Goal: Task Accomplishment & Management: Use online tool/utility

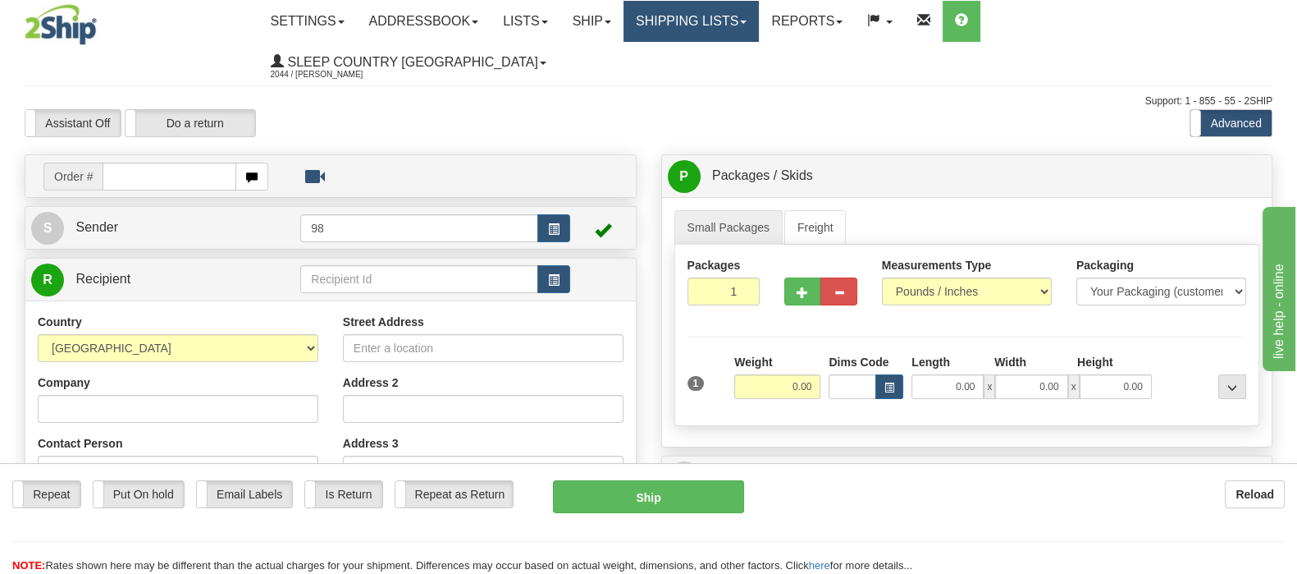
click at [759, 18] on link "Shipping lists" at bounding box center [691, 21] width 135 height 41
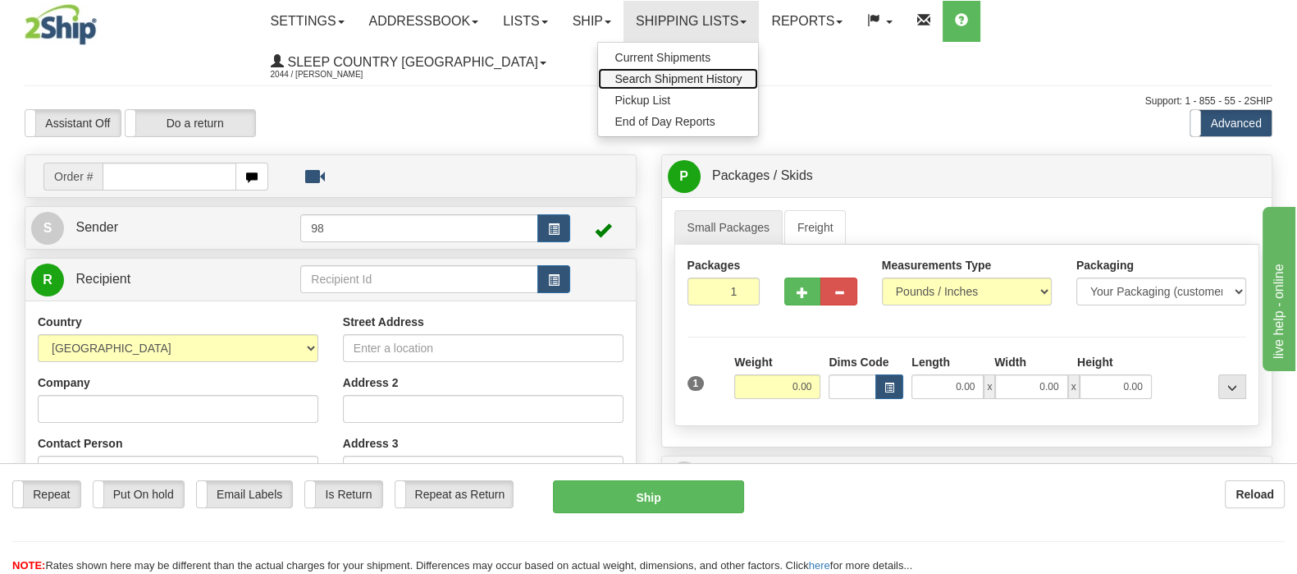
click at [742, 82] on span "Search Shipment History" at bounding box center [678, 78] width 127 height 13
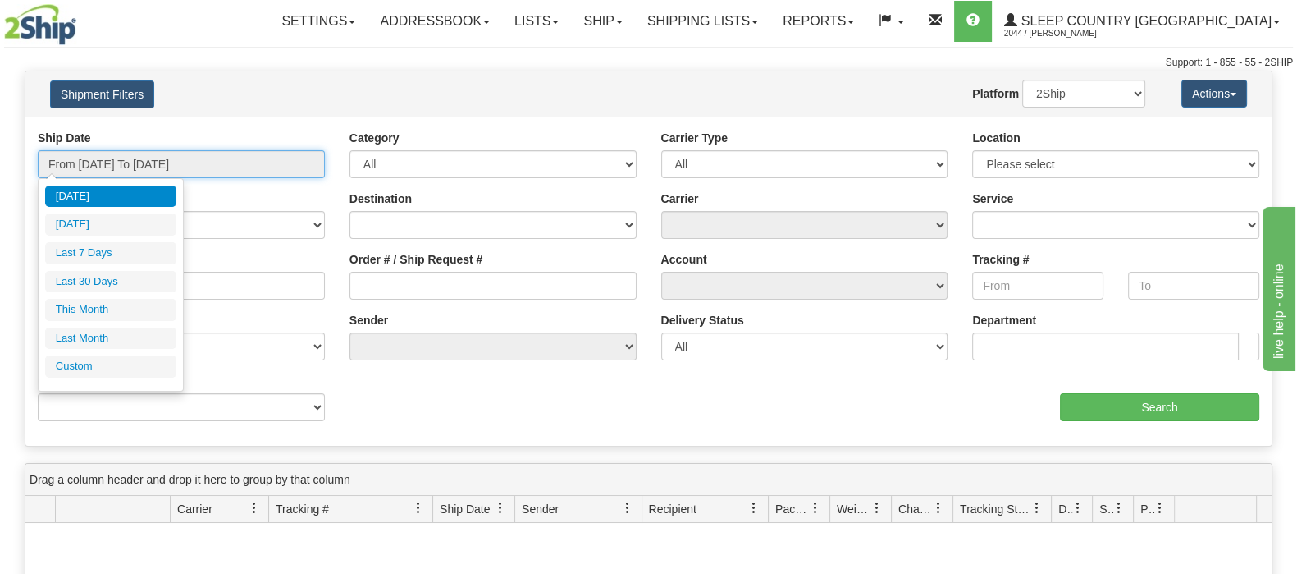
click at [163, 164] on input "From 09/24/2025 To 09/25/2025" at bounding box center [181, 164] width 287 height 28
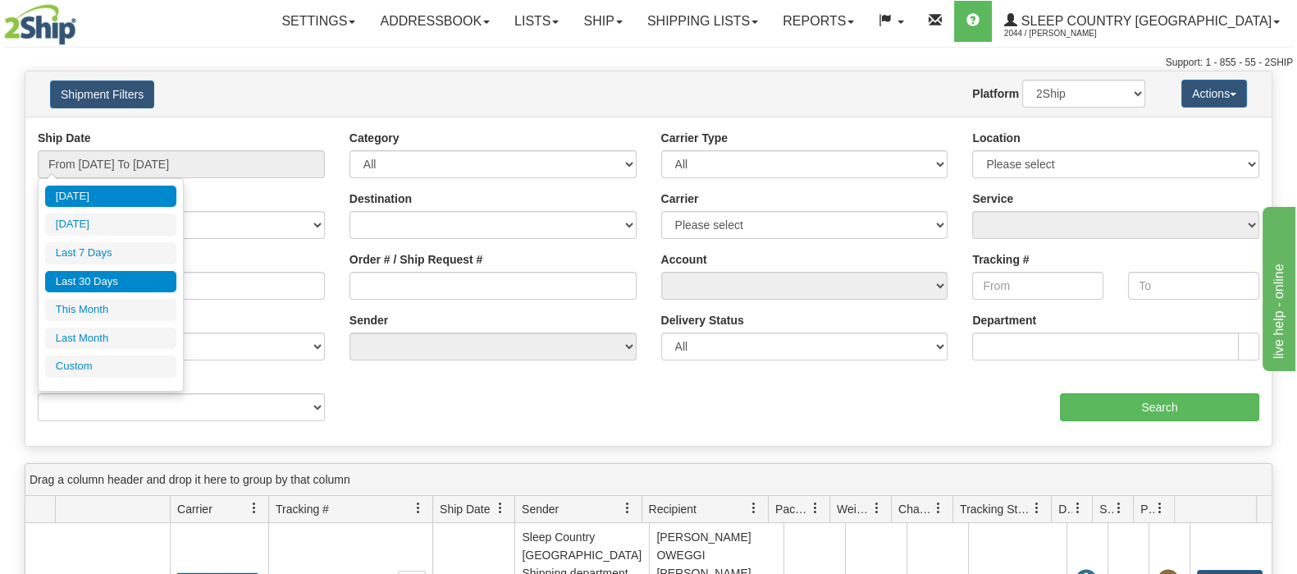
click at [147, 277] on li "Last 30 Days" at bounding box center [110, 282] width 131 height 22
type input "From [DATE] To [DATE]"
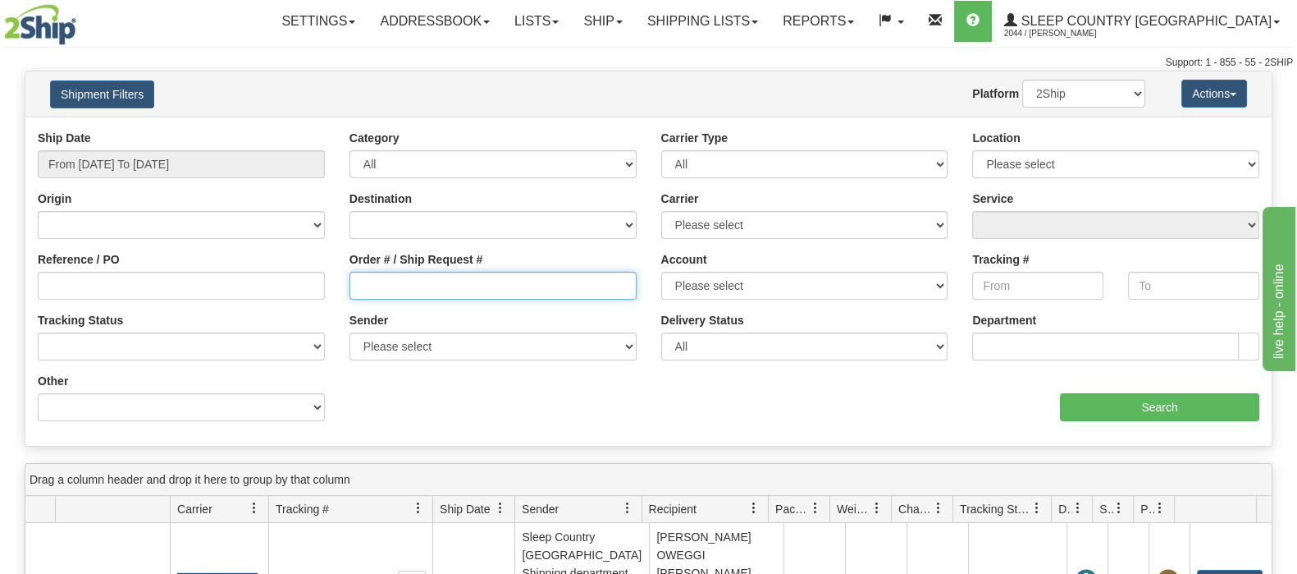
click at [437, 286] on input "Order # / Ship Request #" at bounding box center [493, 286] width 287 height 28
paste input "9000I103415"
type input "9000I103415"
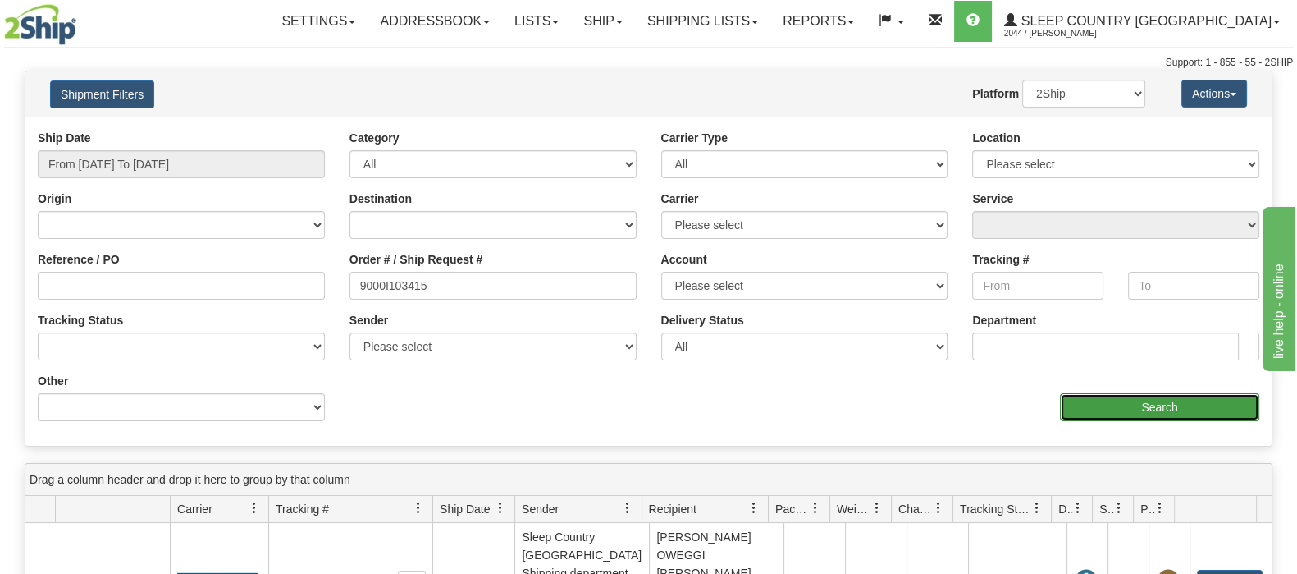
click at [1077, 400] on input "Search" at bounding box center [1159, 407] width 199 height 28
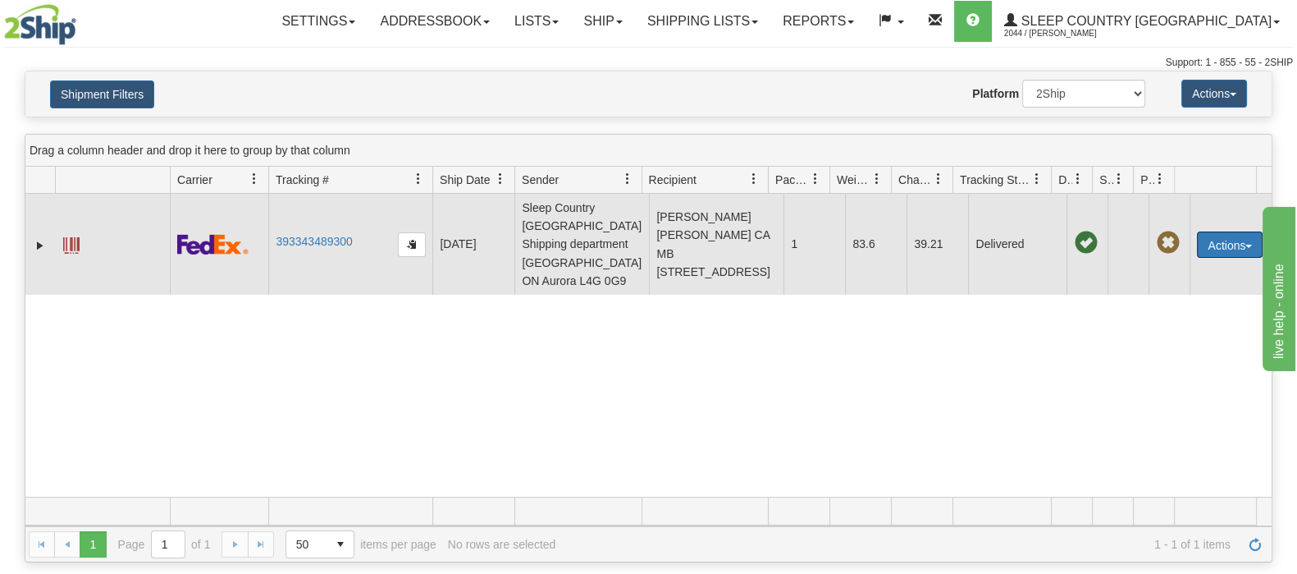
drag, startPoint x: 1194, startPoint y: 231, endPoint x: 1190, endPoint y: 248, distance: 16.9
click at [1197, 233] on button "Actions" at bounding box center [1230, 244] width 66 height 26
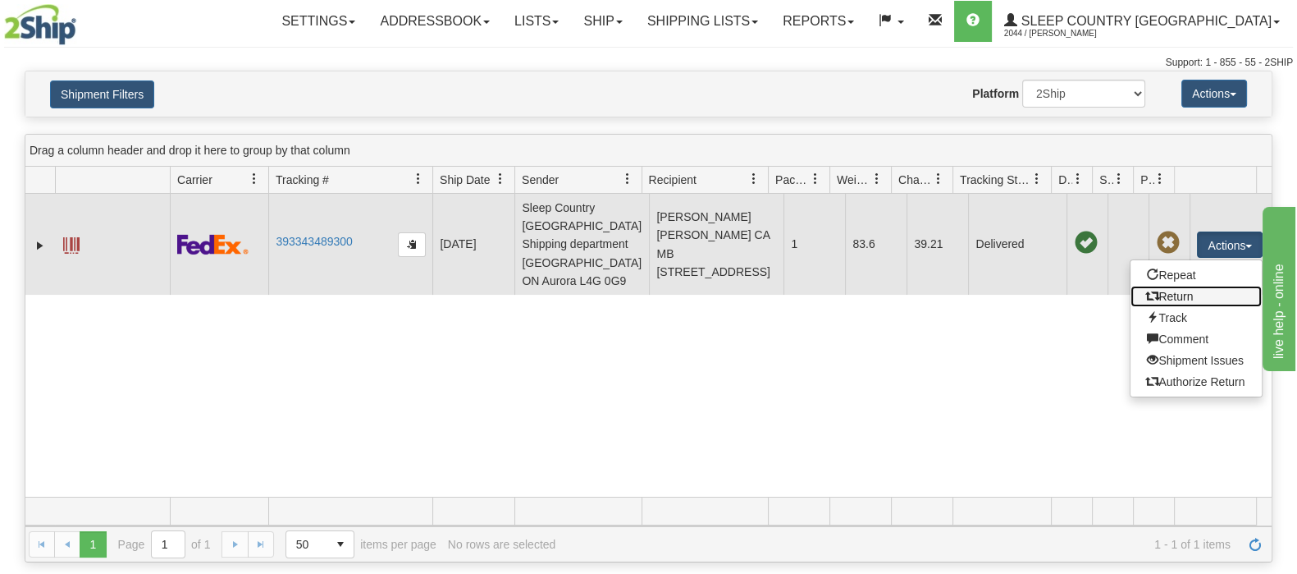
click at [1176, 290] on link "Return" at bounding box center [1196, 296] width 131 height 21
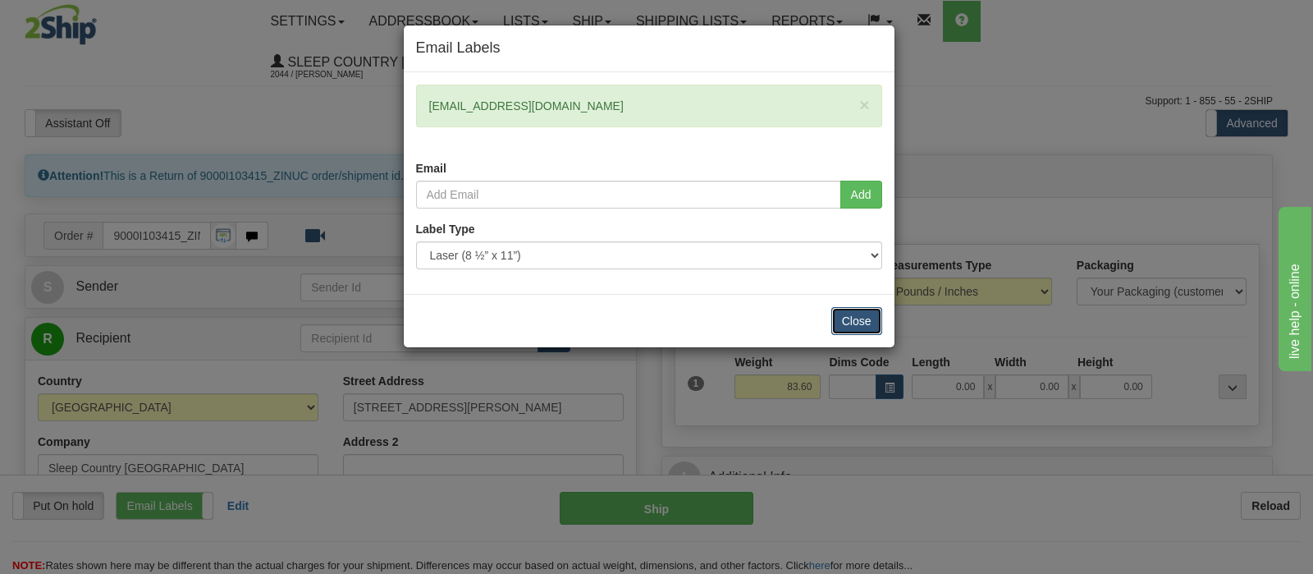
click at [860, 318] on button "Close" at bounding box center [856, 321] width 51 height 28
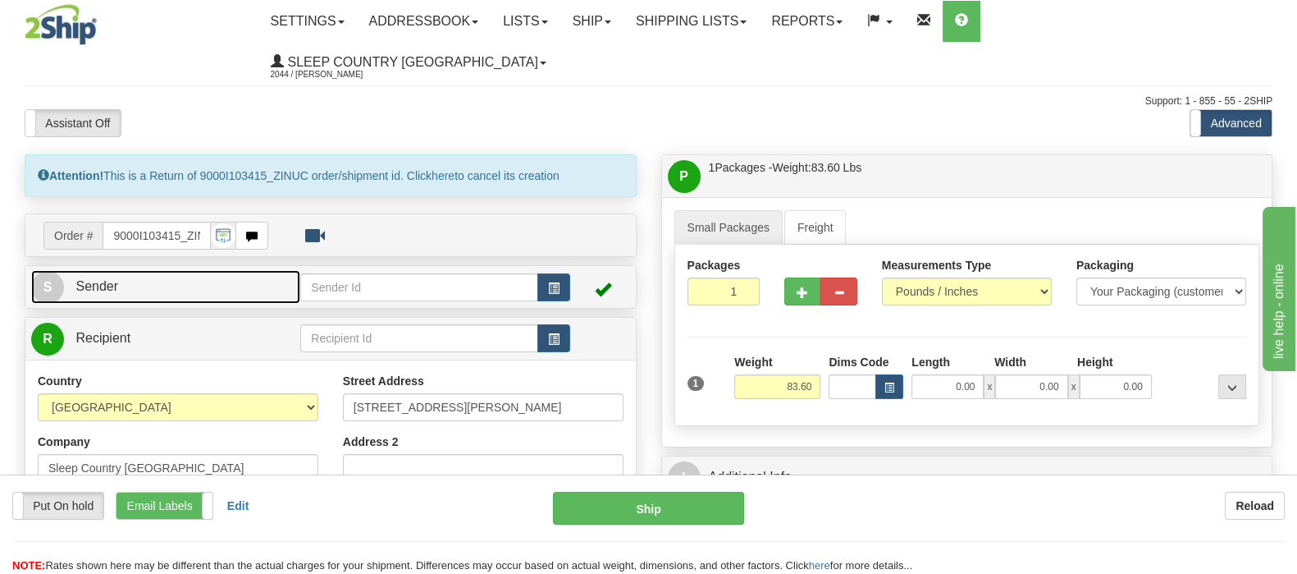
click at [182, 270] on link "S Sender" at bounding box center [165, 287] width 269 height 34
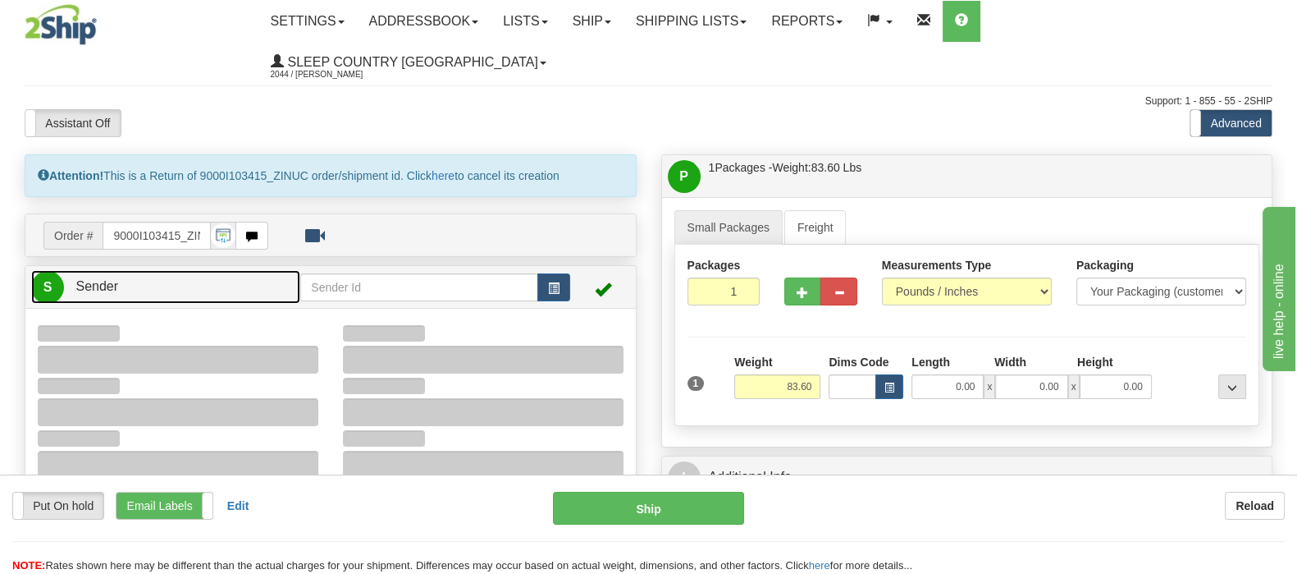
type input "08:58"
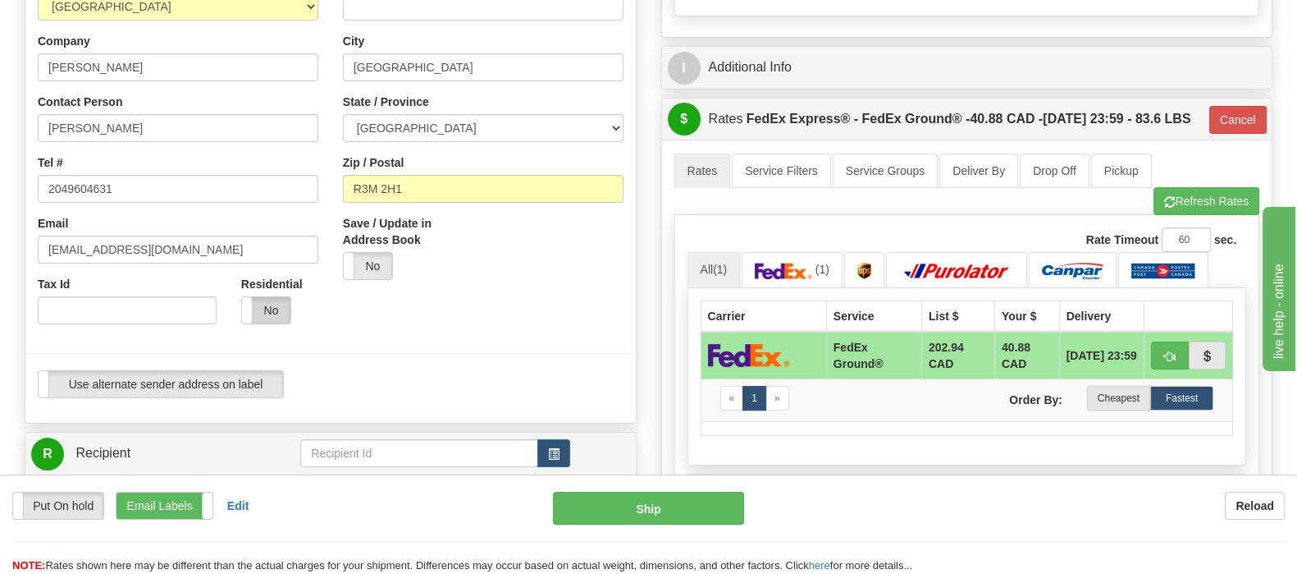
scroll to position [102, 0]
click at [275, 297] on label "No" at bounding box center [266, 310] width 48 height 26
type input "92"
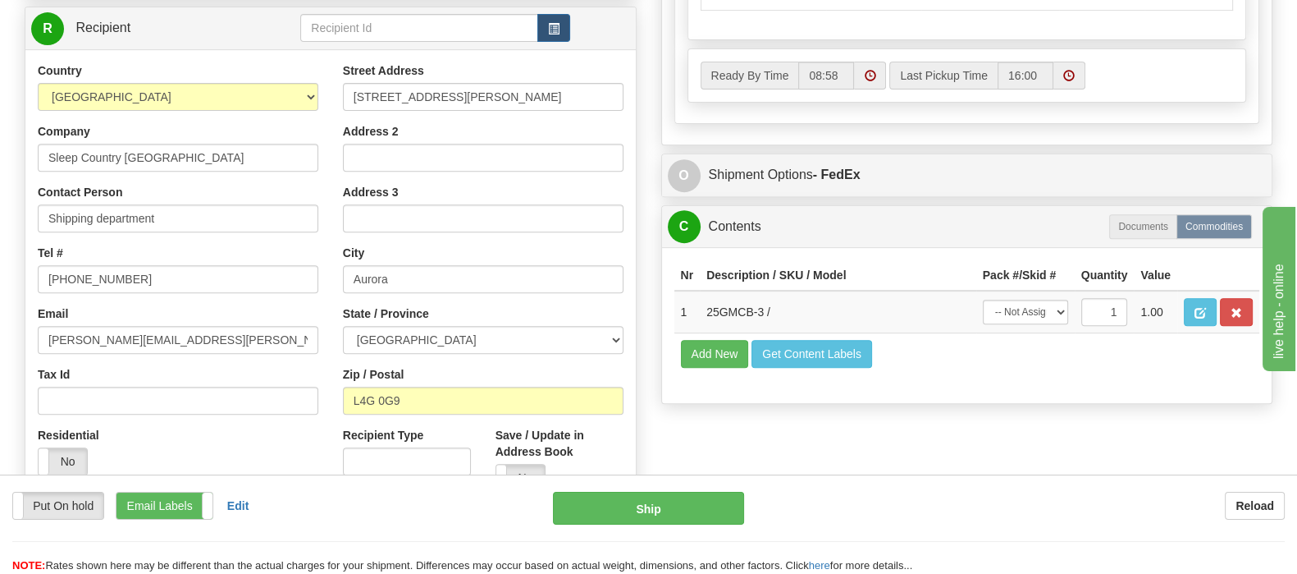
scroll to position [717, 0]
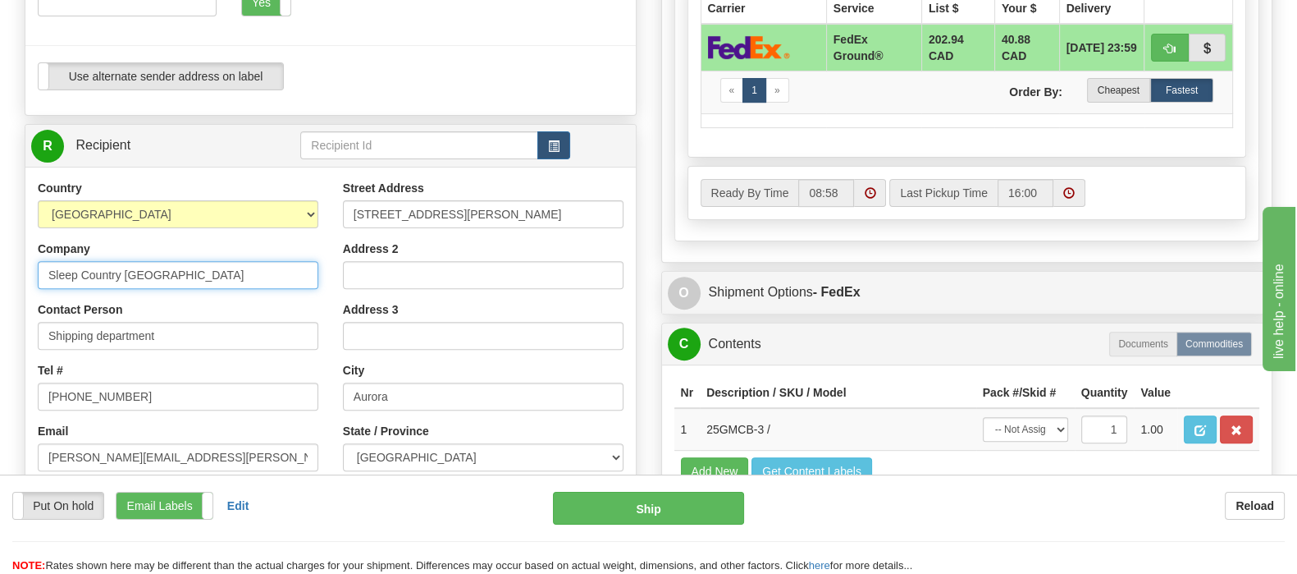
click at [201, 261] on input "Sleep Country [GEOGRAPHIC_DATA]" at bounding box center [178, 275] width 281 height 28
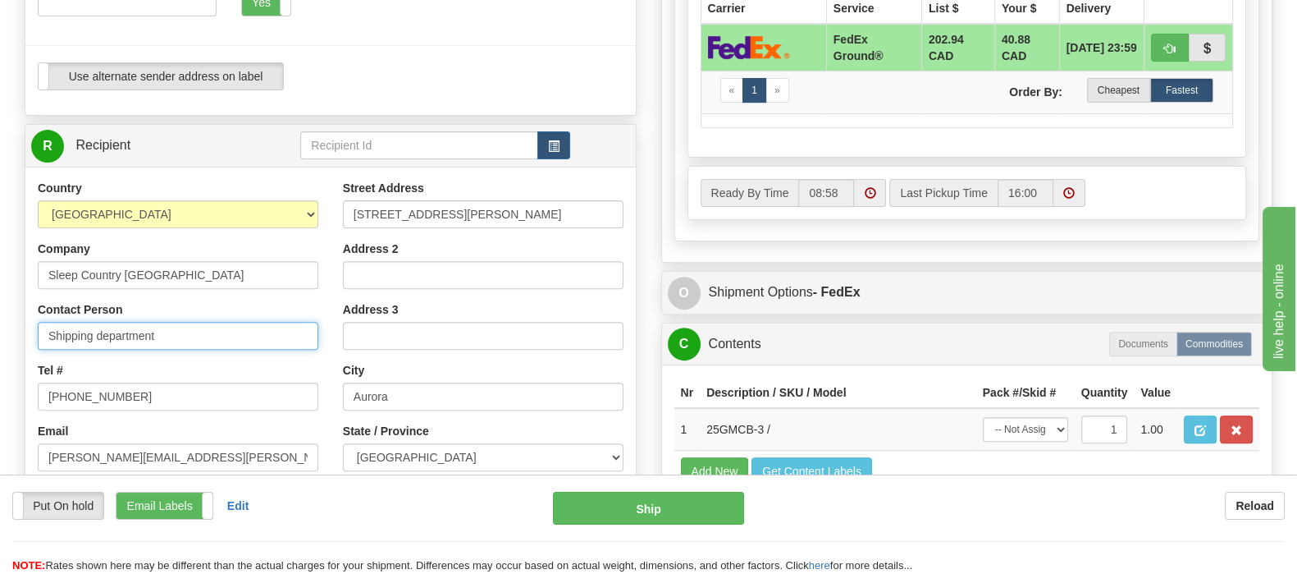
drag, startPoint x: 204, startPoint y: 298, endPoint x: 41, endPoint y: 301, distance: 162.5
click at [42, 322] on input "Shipping department" at bounding box center [178, 336] width 281 height 28
click at [185, 322] on input "Contact Person" at bounding box center [178, 336] width 281 height 28
paste input "cs@support.sleepcountry.ca"
drag, startPoint x: 224, startPoint y: 296, endPoint x: -200, endPoint y: 308, distance: 424.4
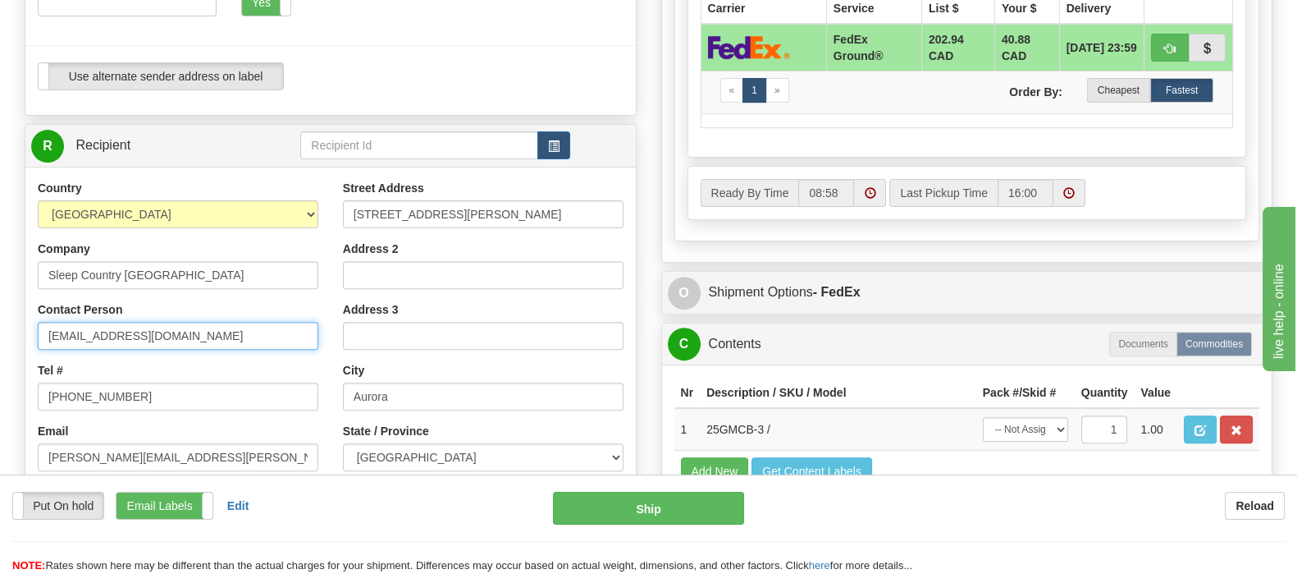
paste input "DC 951"
type input "DC 951"
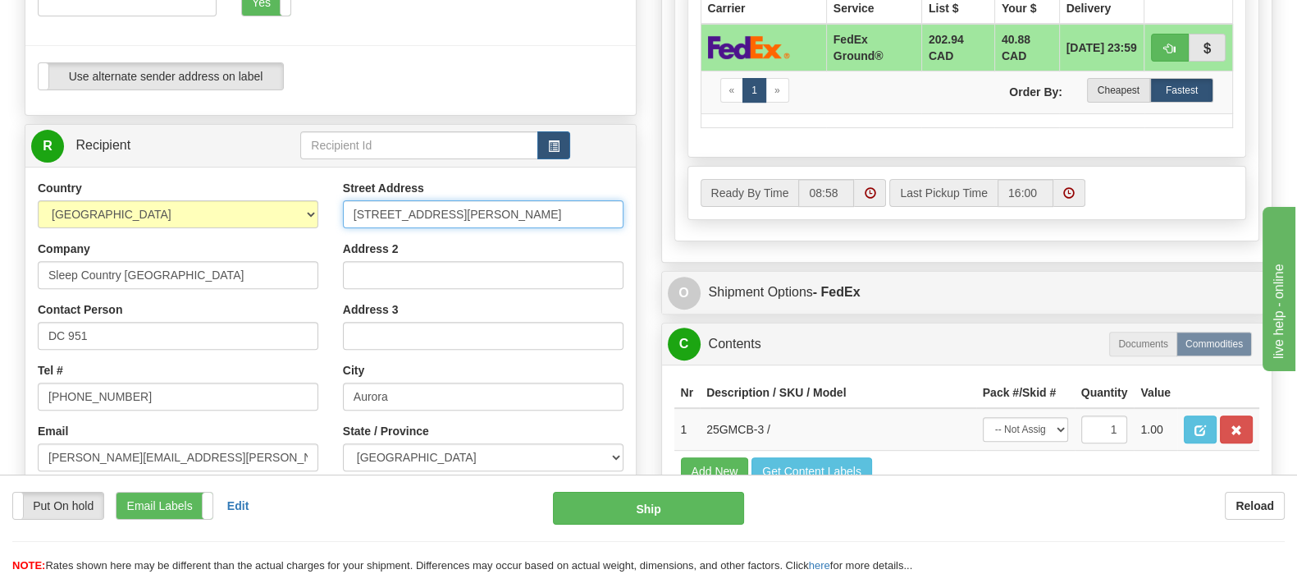
drag, startPoint x: 467, startPoint y: 174, endPoint x: 215, endPoint y: 172, distance: 251.9
click at [215, 180] on div "Country AFGHANISTAN ALAND ISLANDS ALBANIA ALGERIA AMERICAN SAMOA ANDORRA ANGOLA…" at bounding box center [330, 400] width 611 height 441
click at [484, 200] on input "Street Address" at bounding box center [483, 214] width 281 height 28
paste input "11 DUFFERIN PL SE"
type input "11 DUFFERIN PL SE"
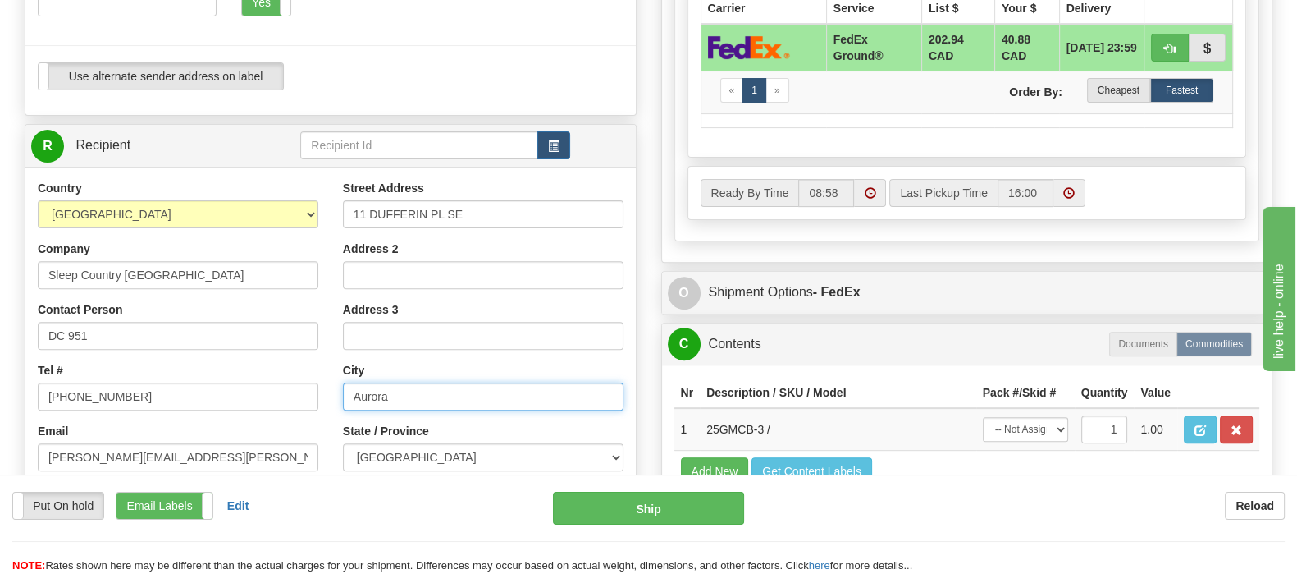
drag, startPoint x: 433, startPoint y: 359, endPoint x: 279, endPoint y: 361, distance: 154.3
click at [279, 361] on div "Country AFGHANISTAN ALAND ISLANDS ALBANIA ALGERIA AMERICAN SAMOA ANDORRA ANGOLA…" at bounding box center [330, 400] width 611 height 441
paste input "CALGARY"
type input "CALGARY"
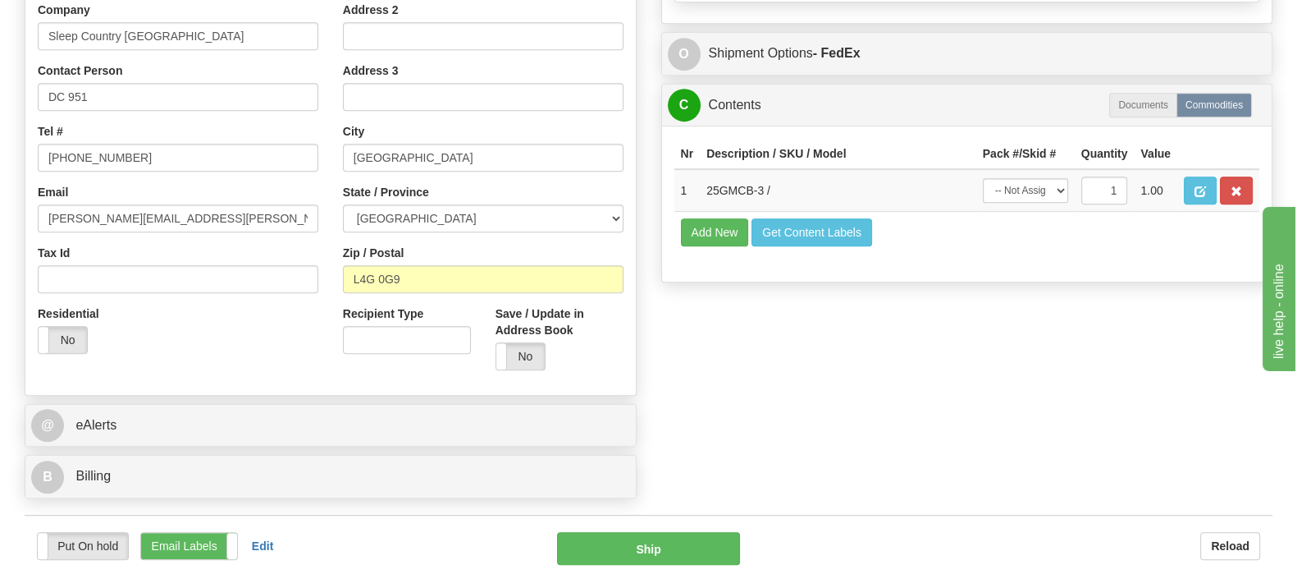
scroll to position [1026, 0]
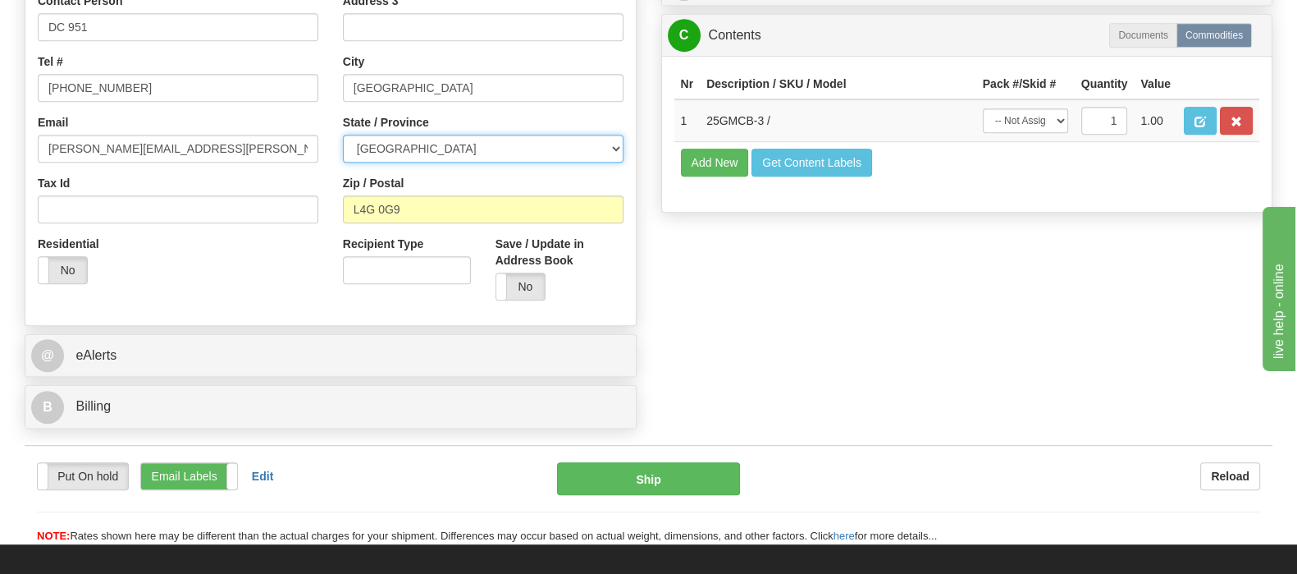
click at [423, 135] on select "ALBERTA BRITISH COLUMBIA MANITOBA NEW BRUNSWICK NEWFOUNDLAND NOVA SCOTIA NUNAVU…" at bounding box center [483, 149] width 281 height 28
select select "AB"
click at [343, 135] on select "ALBERTA BRITISH COLUMBIA MANITOBA NEW BRUNSWICK NEWFOUNDLAND NOVA SCOTIA NUNAVU…" at bounding box center [483, 149] width 281 height 28
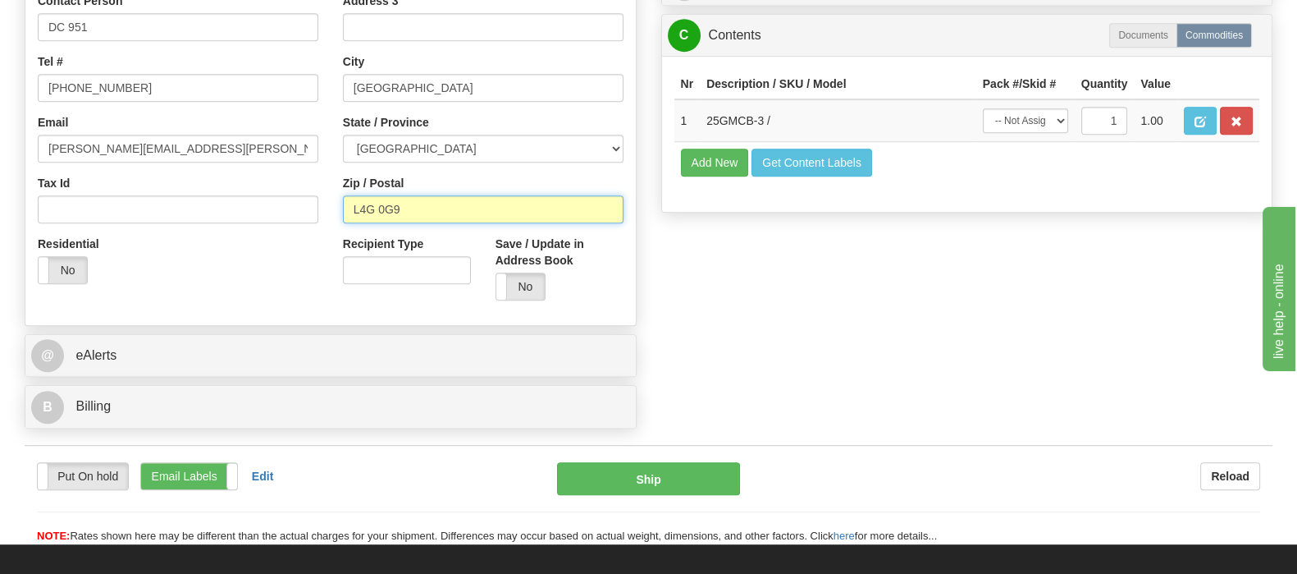
drag, startPoint x: 332, startPoint y: 166, endPoint x: 304, endPoint y: 166, distance: 27.9
click at [304, 166] on div "Country AFGHANISTAN ALAND ISLANDS ALBANIA ALGERIA AMERICAN SAMOA ANDORRA ANGOLA…" at bounding box center [330, 91] width 611 height 441
paste input "T2C 4W3"
type input "T2C 4W3"
click at [256, 240] on div "Residential Yes No" at bounding box center [177, 266] width 305 height 61
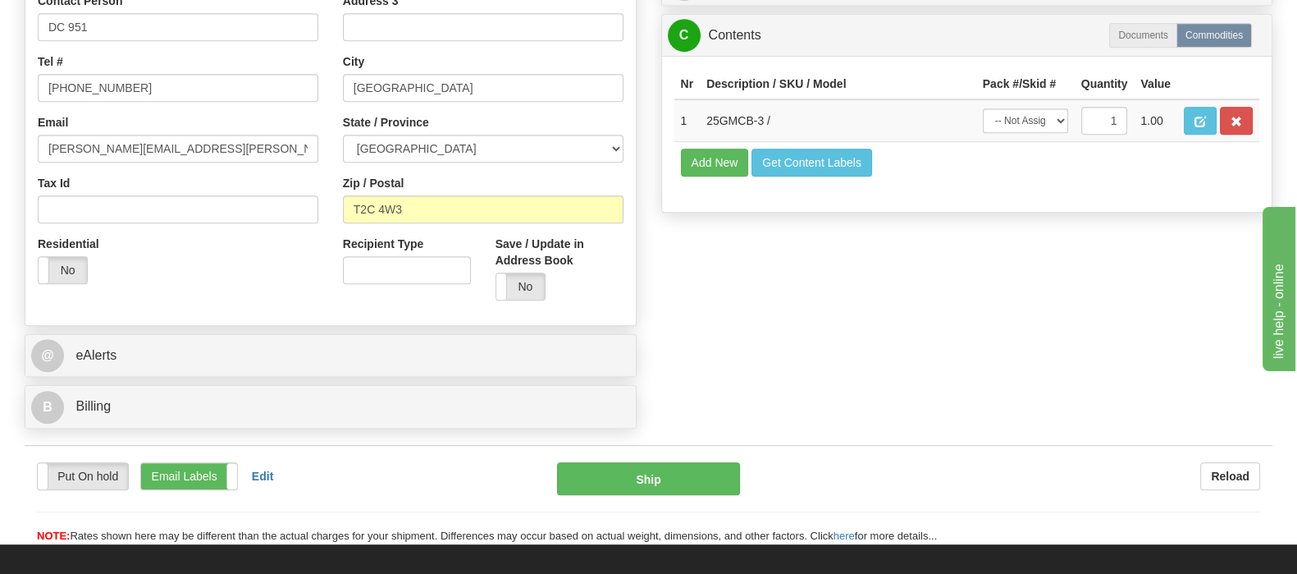
type input "92"
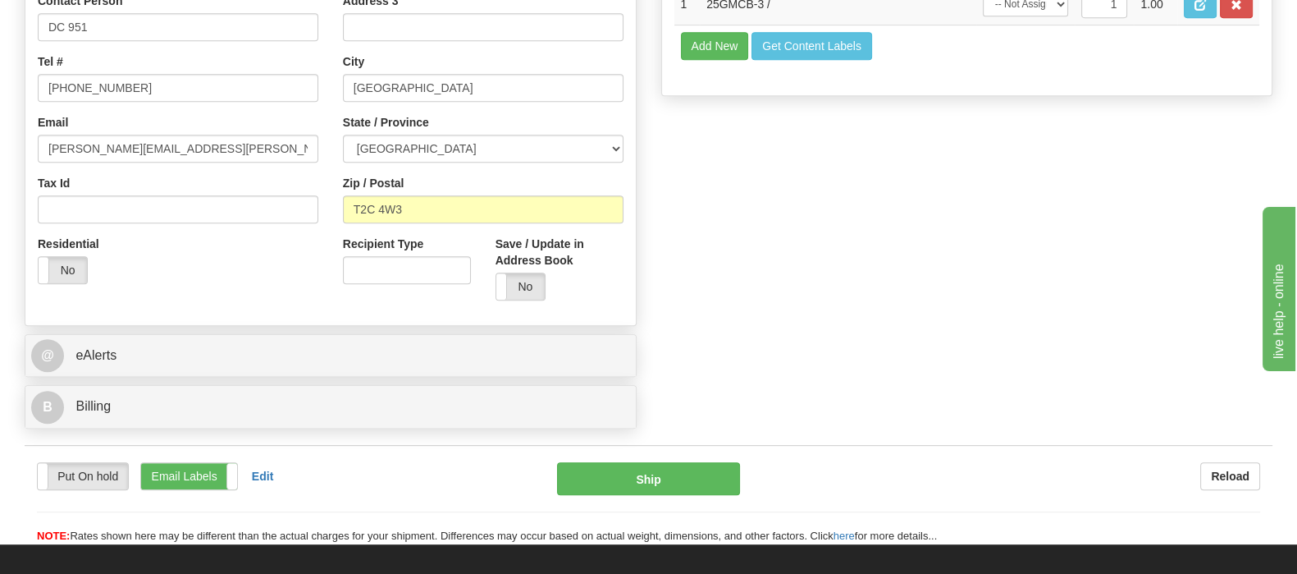
scroll to position [820, 0]
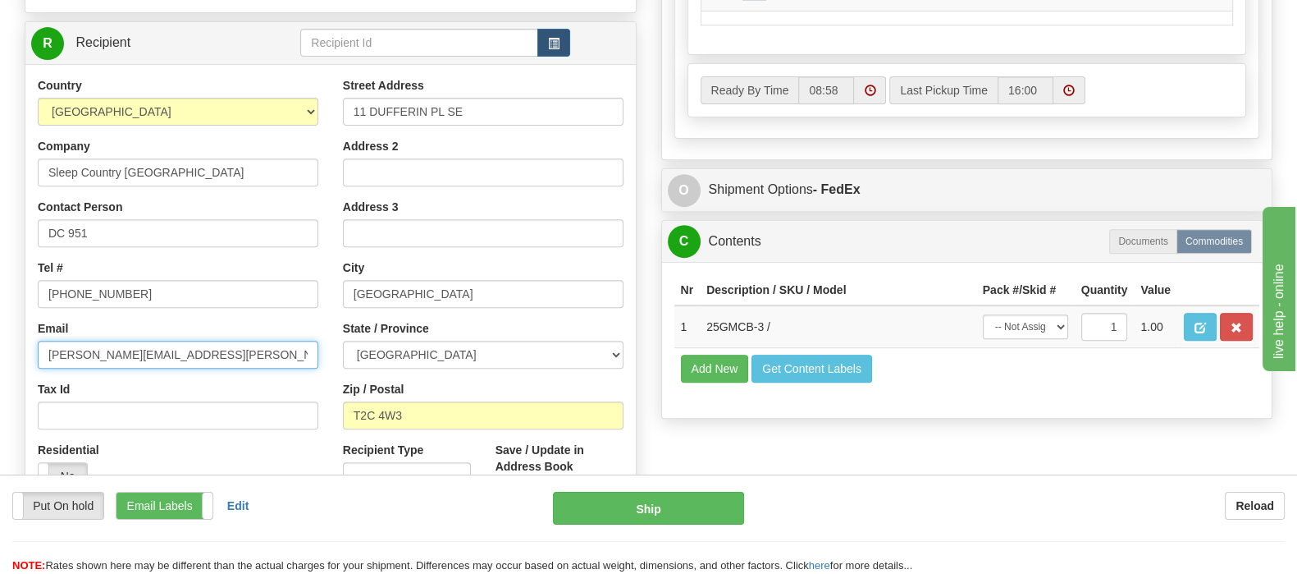
drag, startPoint x: 230, startPoint y: 313, endPoint x: -78, endPoint y: 313, distance: 307.7
paste input "cs@support.sleepcountry.ca"
type input "cs@support.sleepcountry.ca"
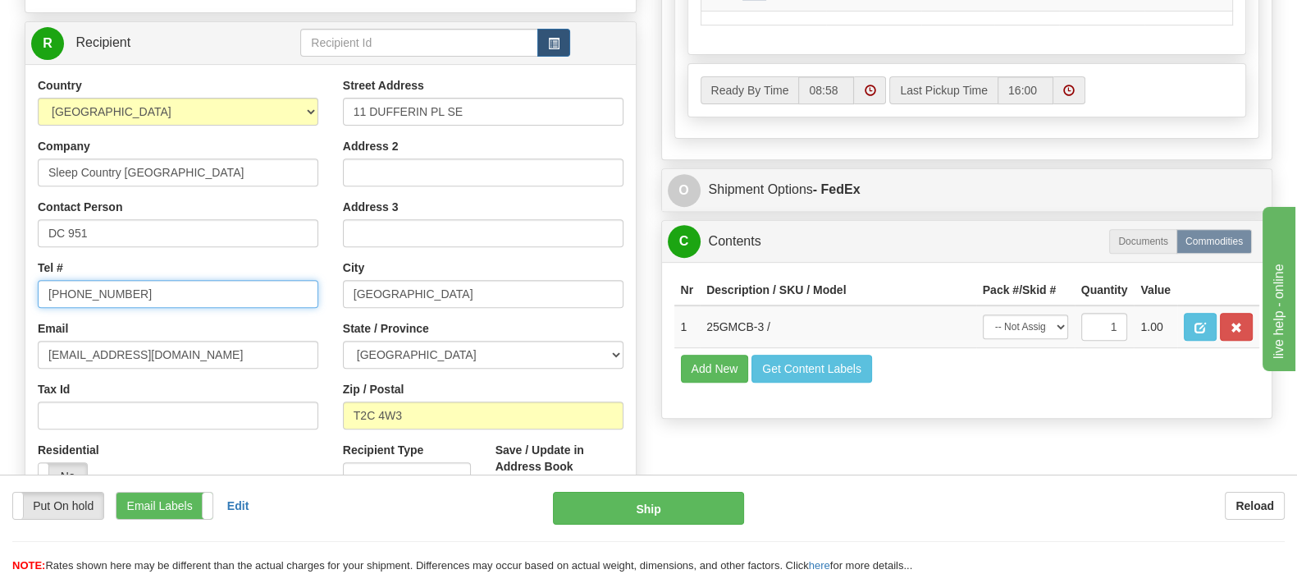
drag, startPoint x: 16, startPoint y: 251, endPoint x: 2, endPoint y: 252, distance: 14.8
paste input "1-888-753-3788"
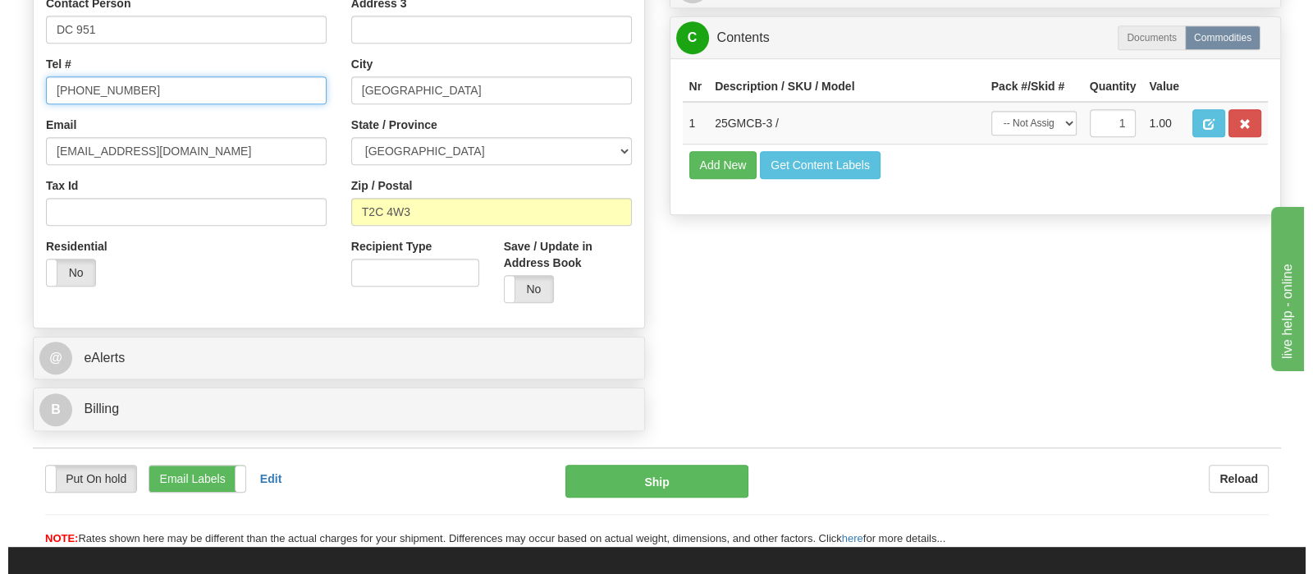
scroll to position [1026, 0]
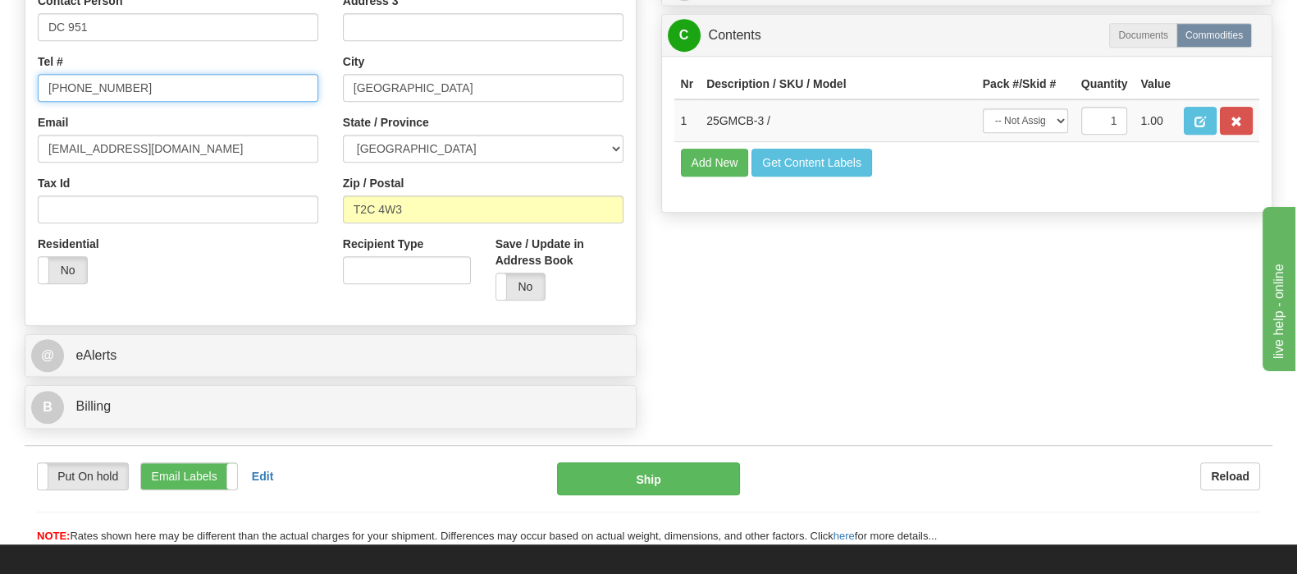
type input "1-888-753-3788"
click at [259, 236] on div "Residential Yes No" at bounding box center [177, 266] width 305 height 61
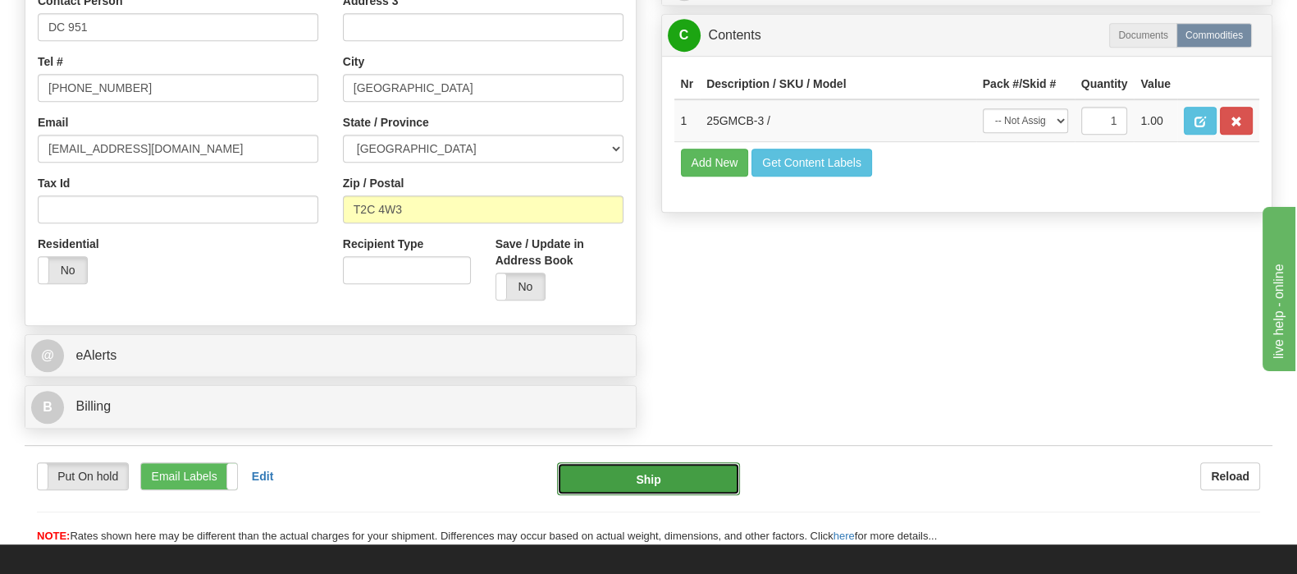
click at [636, 462] on button "Ship" at bounding box center [649, 478] width 184 height 33
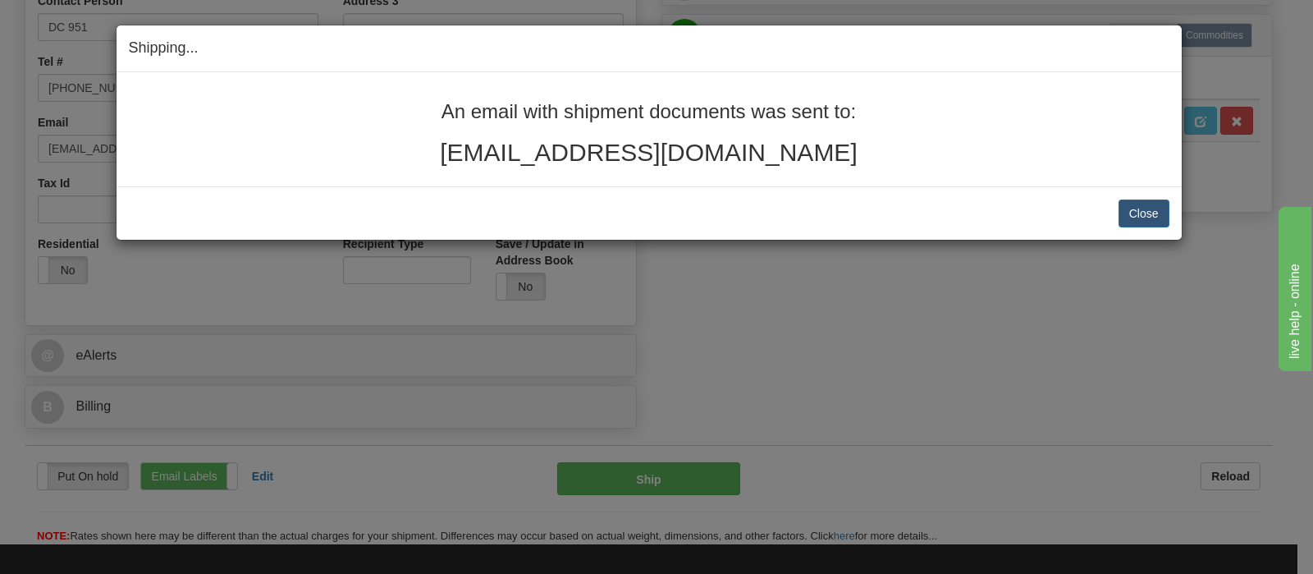
drag, startPoint x: 804, startPoint y: 158, endPoint x: 197, endPoint y: 120, distance: 608.4
click at [423, 99] on div "An email with shipment documents was sent to: adamlagace@gmail.com" at bounding box center [649, 129] width 1065 height 114
copy div "An email with shipment documents was sent to: adamlagace@gmail.com"
click at [1128, 215] on button "Close" at bounding box center [1144, 213] width 51 height 28
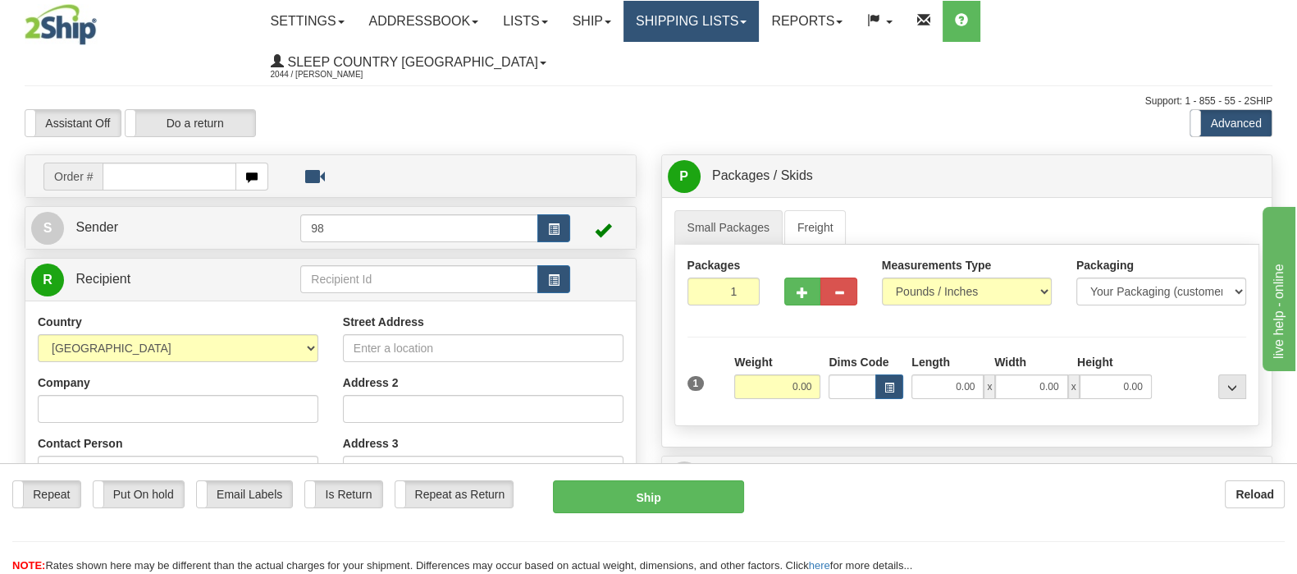
click at [759, 33] on link "Shipping lists" at bounding box center [691, 21] width 135 height 41
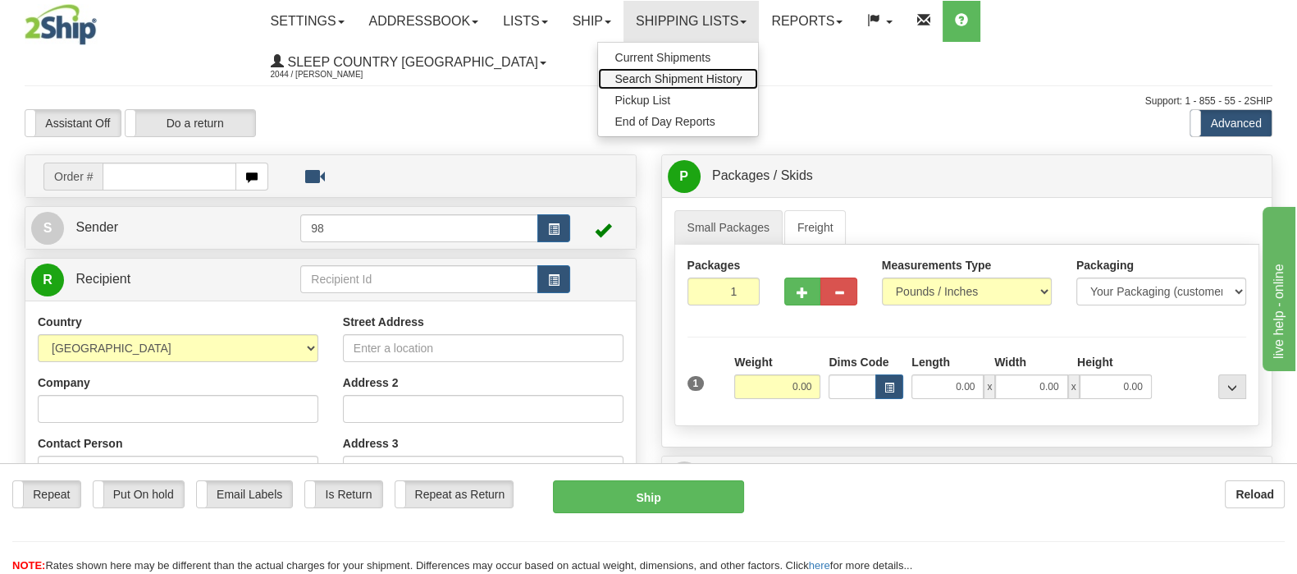
click at [742, 81] on span "Search Shipment History" at bounding box center [678, 78] width 127 height 13
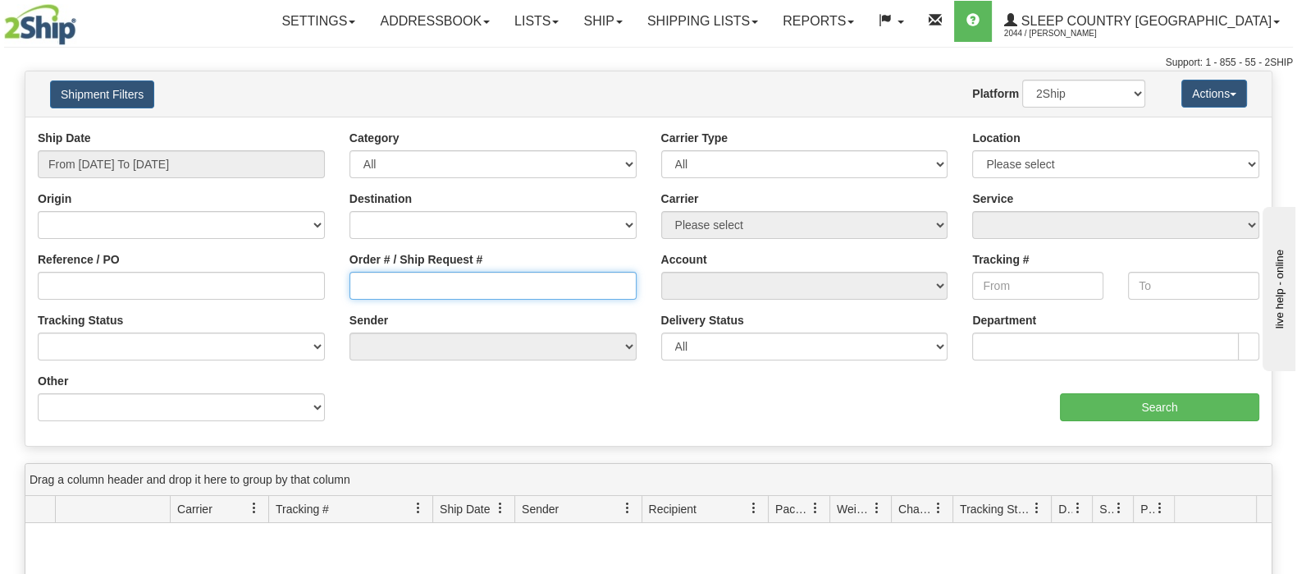
click at [474, 283] on input "Order # / Ship Request #" at bounding box center [493, 286] width 287 height 28
paste input "9000I122322"
type input "9000I122322"
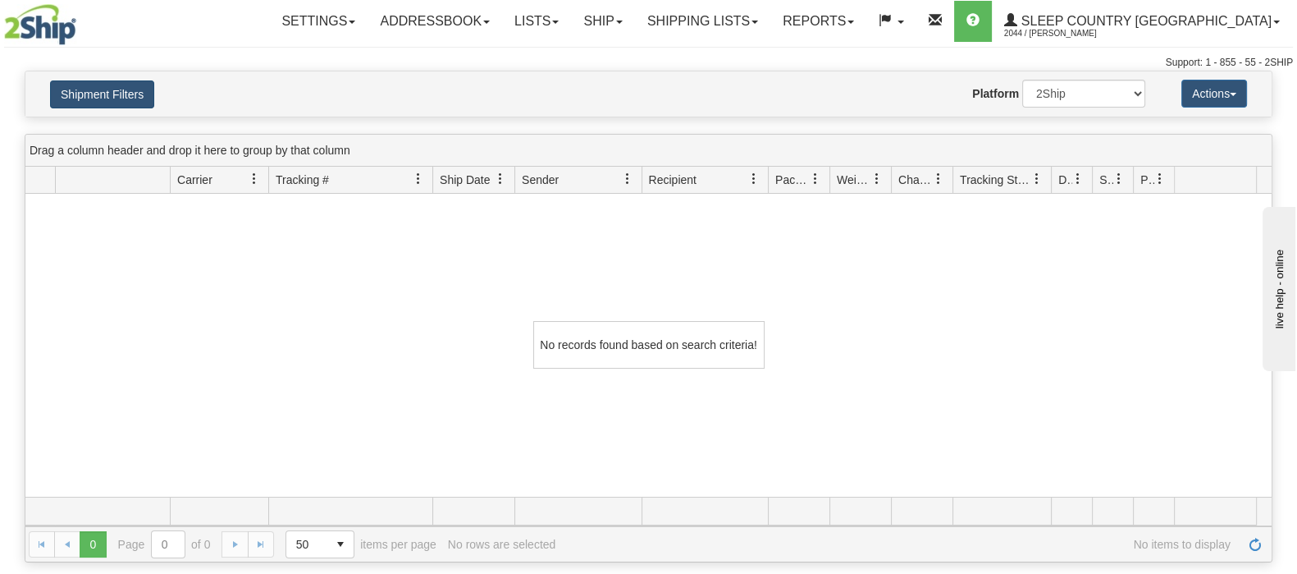
drag, startPoint x: 139, startPoint y: 76, endPoint x: 143, endPoint y: 84, distance: 8.4
click at [139, 78] on div "Shipment Filters Website Agent Nothing selected Client User Platform 2Ship Impo…" at bounding box center [648, 93] width 1247 height 45
click at [140, 92] on button "Shipment Filters" at bounding box center [102, 94] width 104 height 28
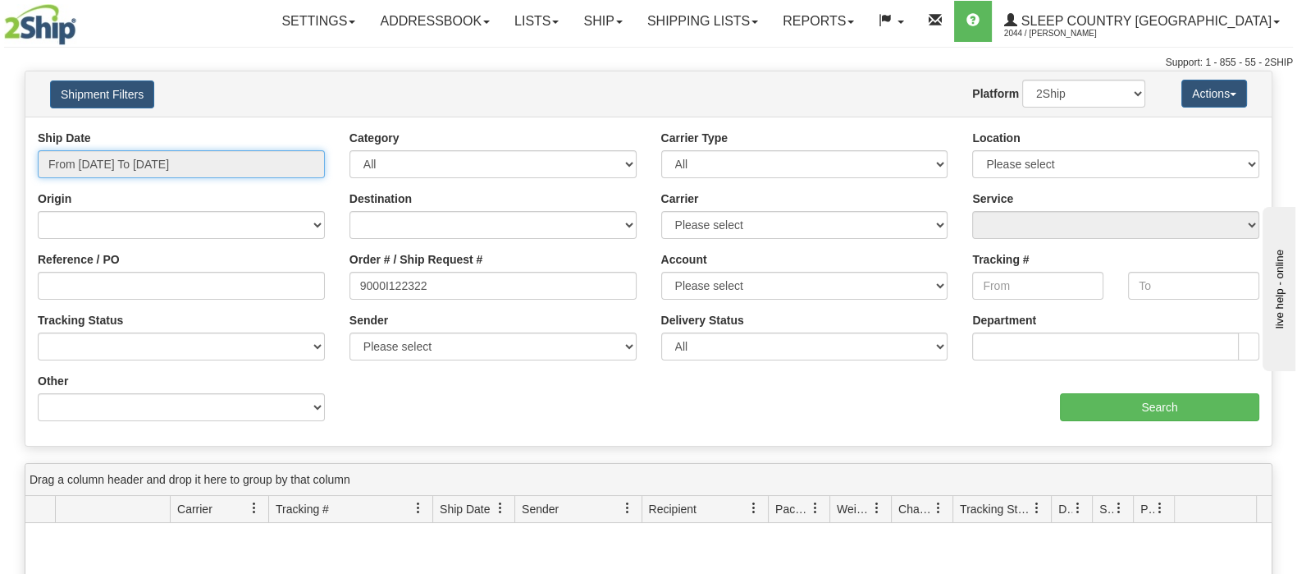
click at [171, 151] on input "From [DATE] To [DATE]" at bounding box center [181, 164] width 287 height 28
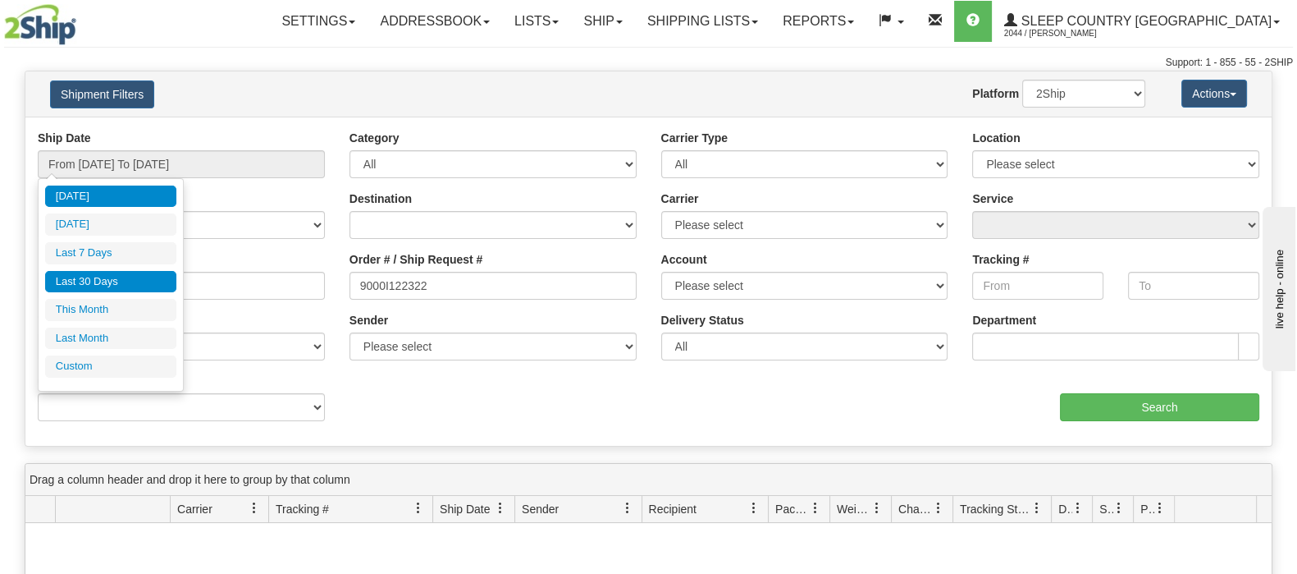
click at [118, 277] on li "Last 30 Days" at bounding box center [110, 282] width 131 height 22
type input "From [DATE] To [DATE]"
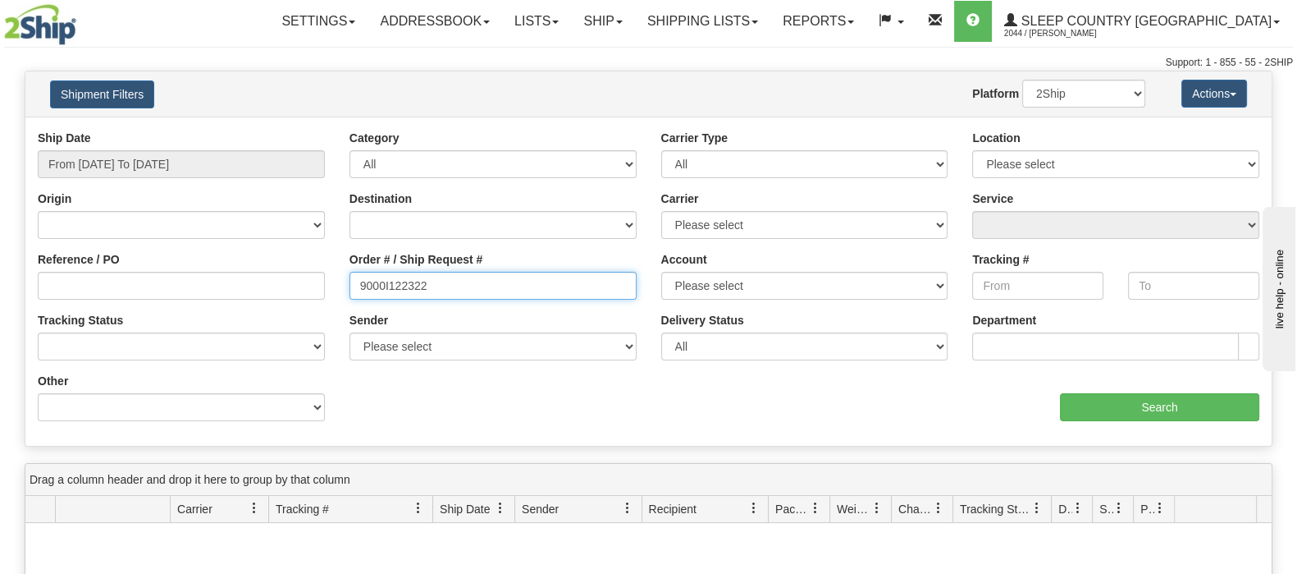
click at [574, 289] on input "9000I122322" at bounding box center [493, 286] width 287 height 28
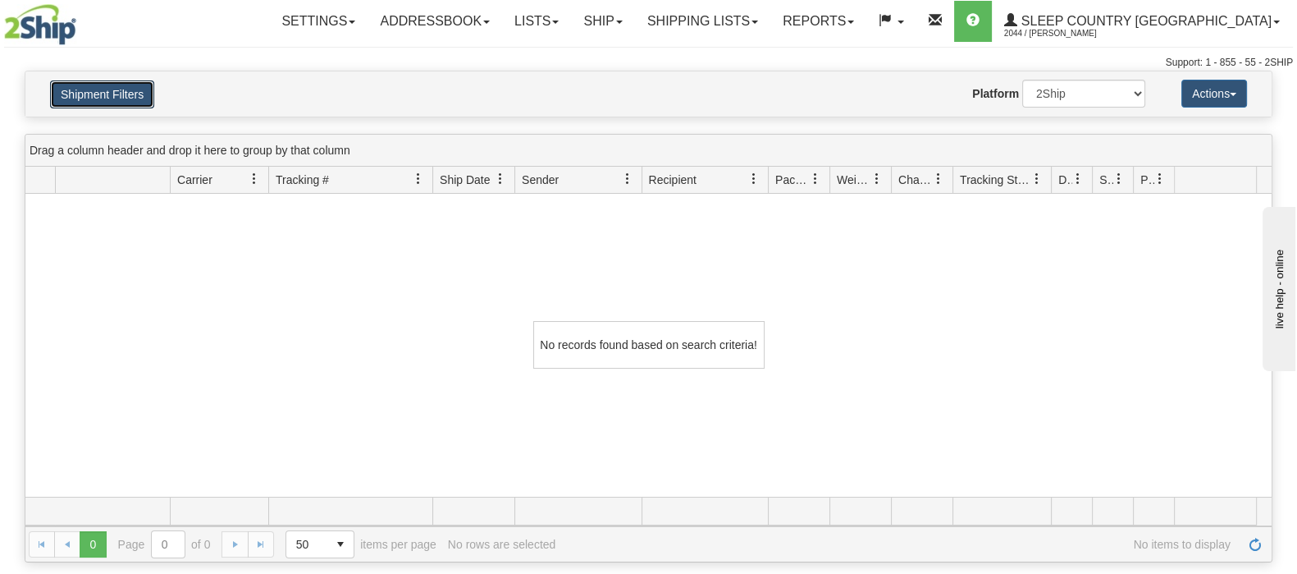
drag, startPoint x: 107, startPoint y: 87, endPoint x: 147, endPoint y: 5, distance: 91.4
click at [108, 87] on button "Shipment Filters" at bounding box center [102, 94] width 104 height 28
